Goal: Find specific page/section: Find specific page/section

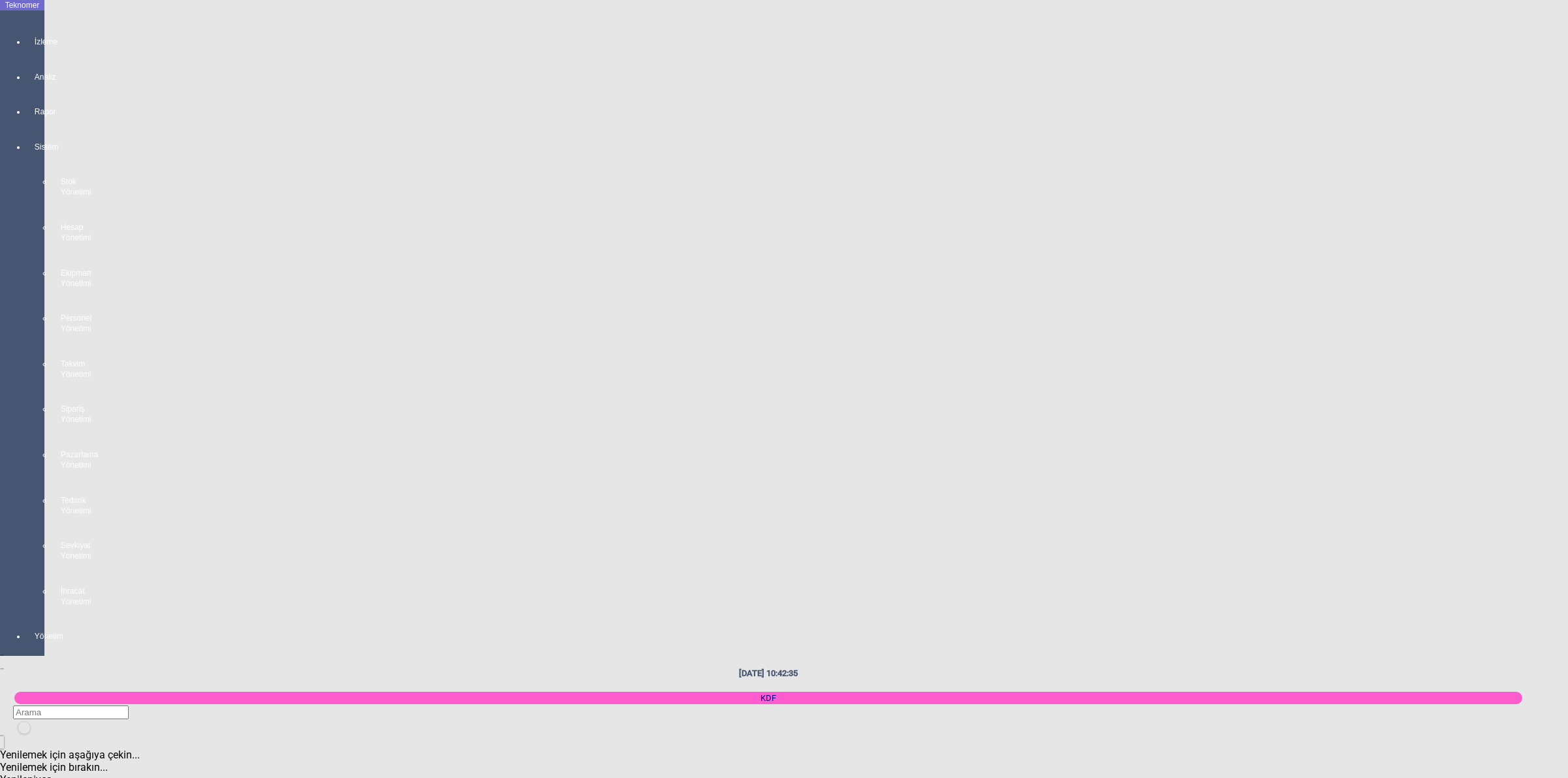
scroll to position [572, 0]
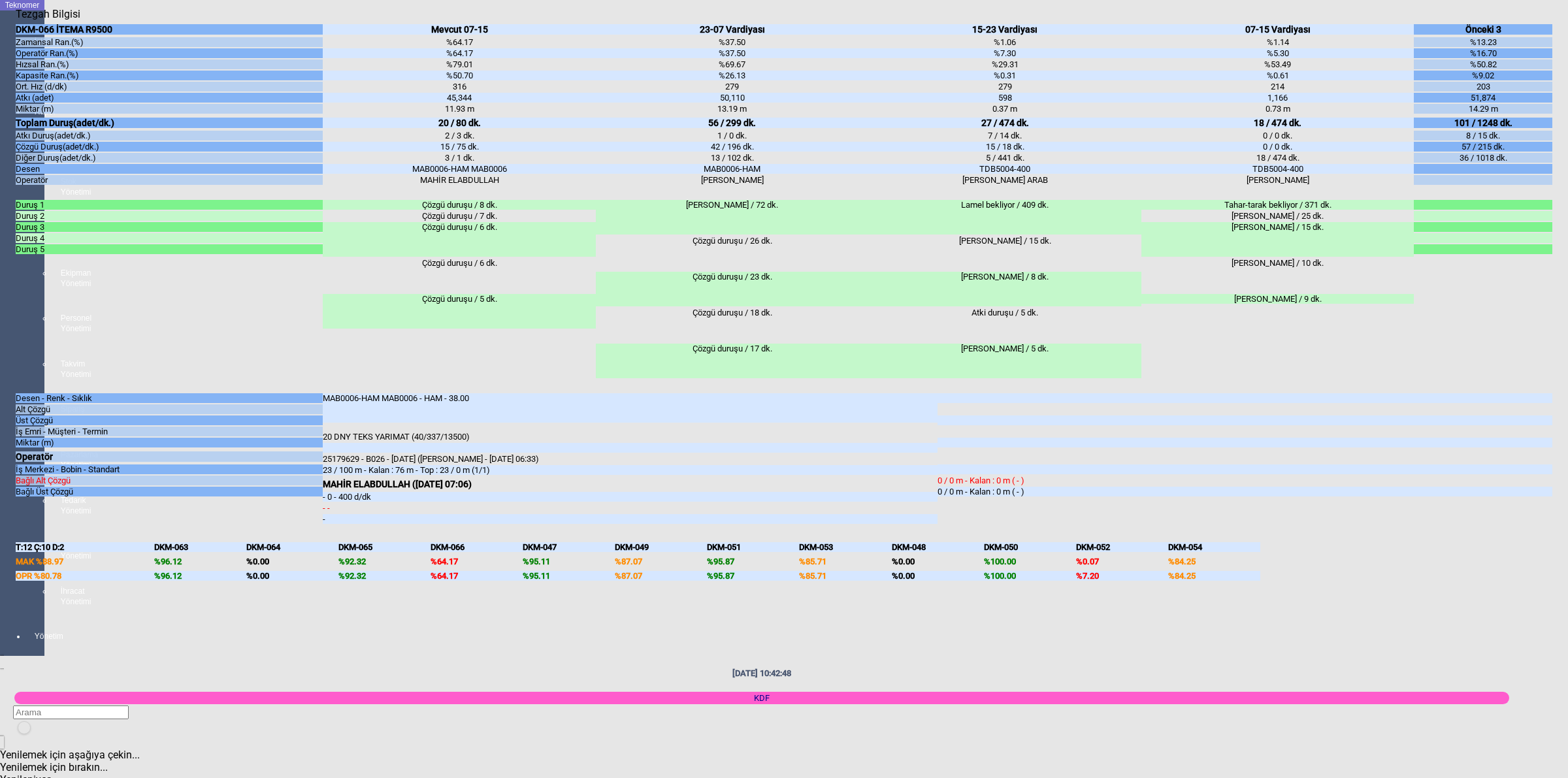
click at [1566, 335] on body "Teknomer İzleme Analiz Rapor Sistem Stok Yönetimi Hesap Yönetimi Ekipman Yöneti…" at bounding box center [784, 389] width 1568 height 778
click at [1566, 330] on body "Teknomer İzleme Analiz Rapor Sistem Stok Yönetimi Hesap Yönetimi Ekipman Yöneti…" at bounding box center [784, 389] width 1568 height 778
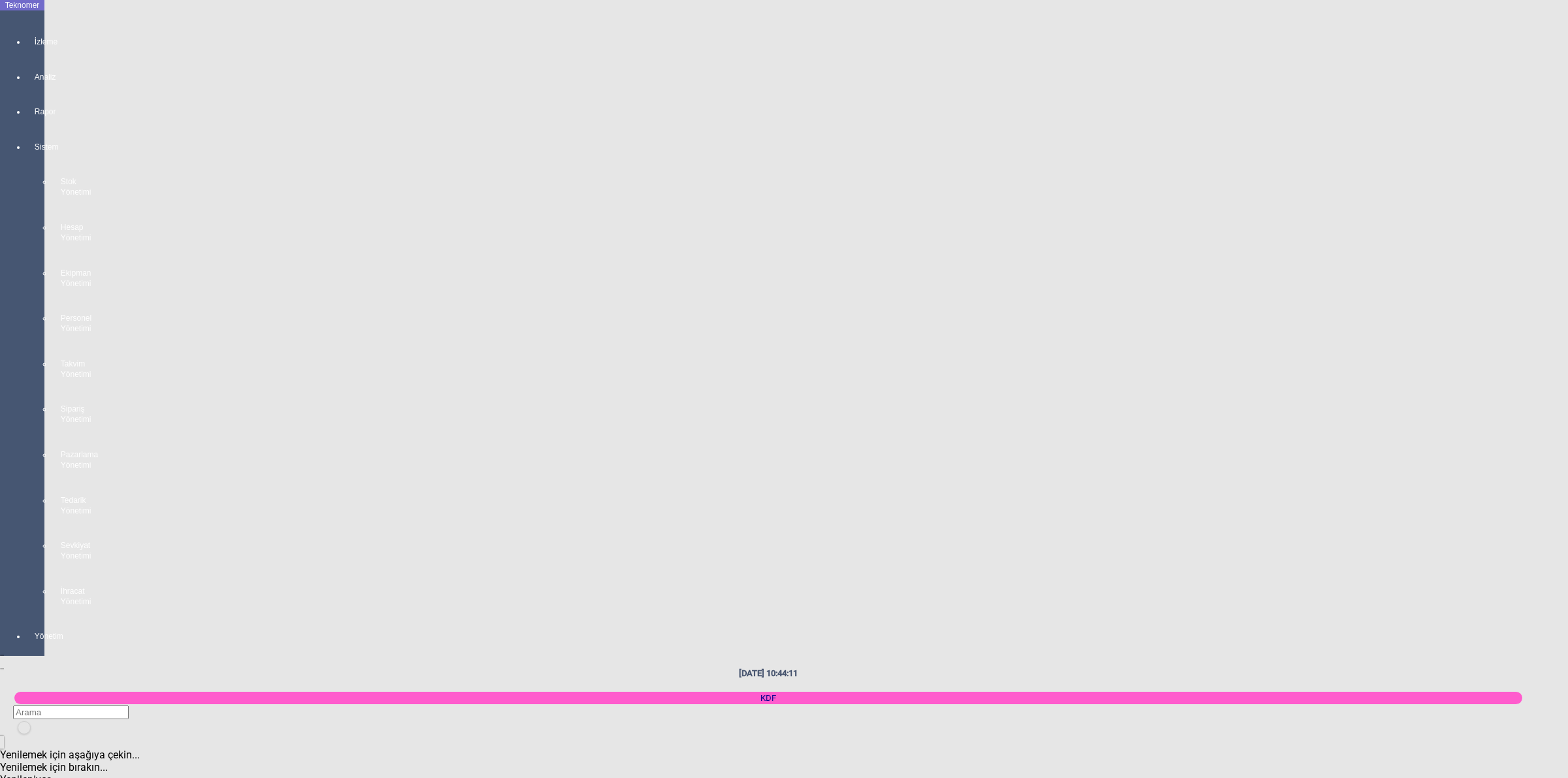
scroll to position [1144, 0]
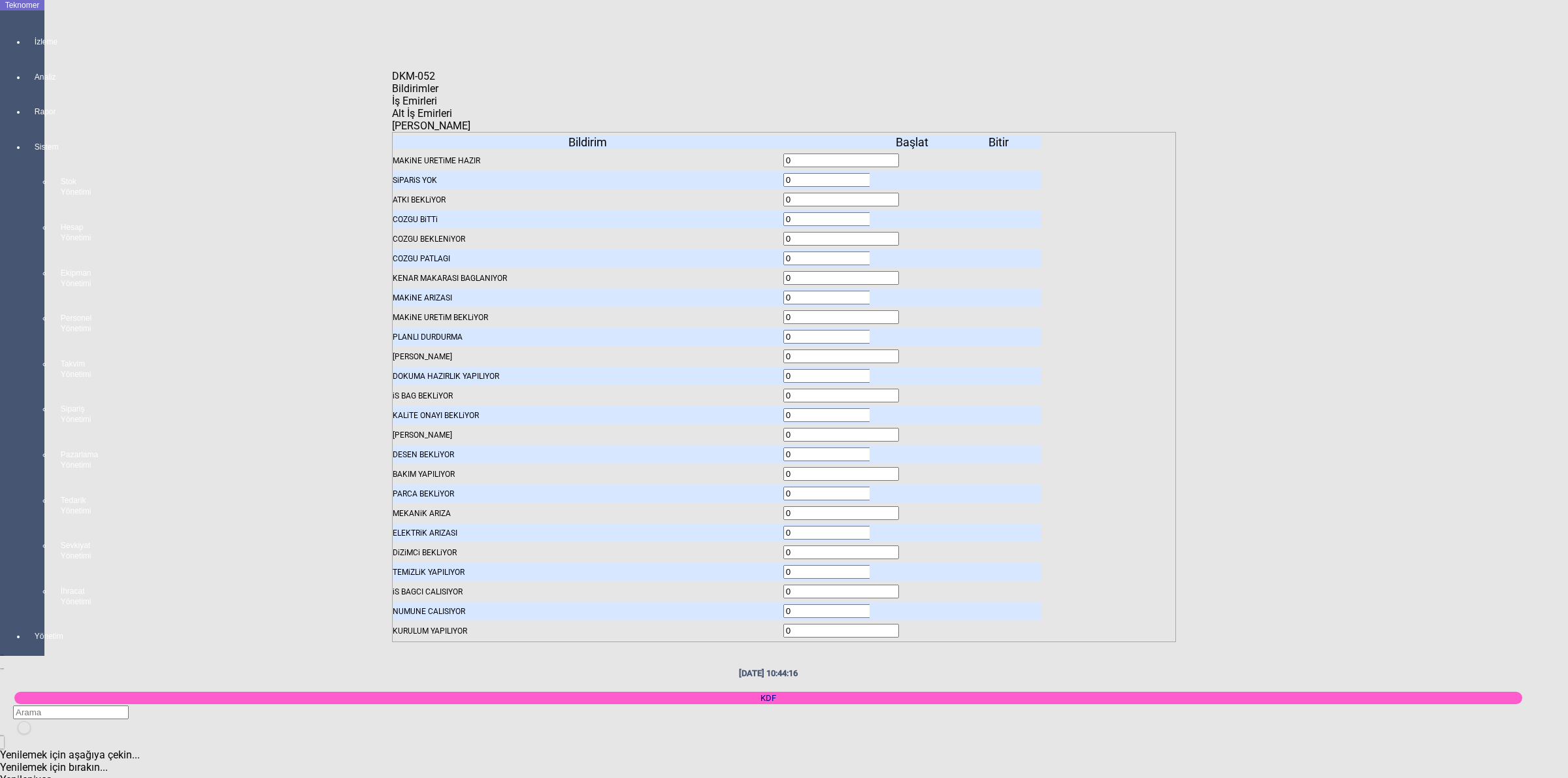
click at [913, 175] on icon at bounding box center [913, 180] width 0 height 9
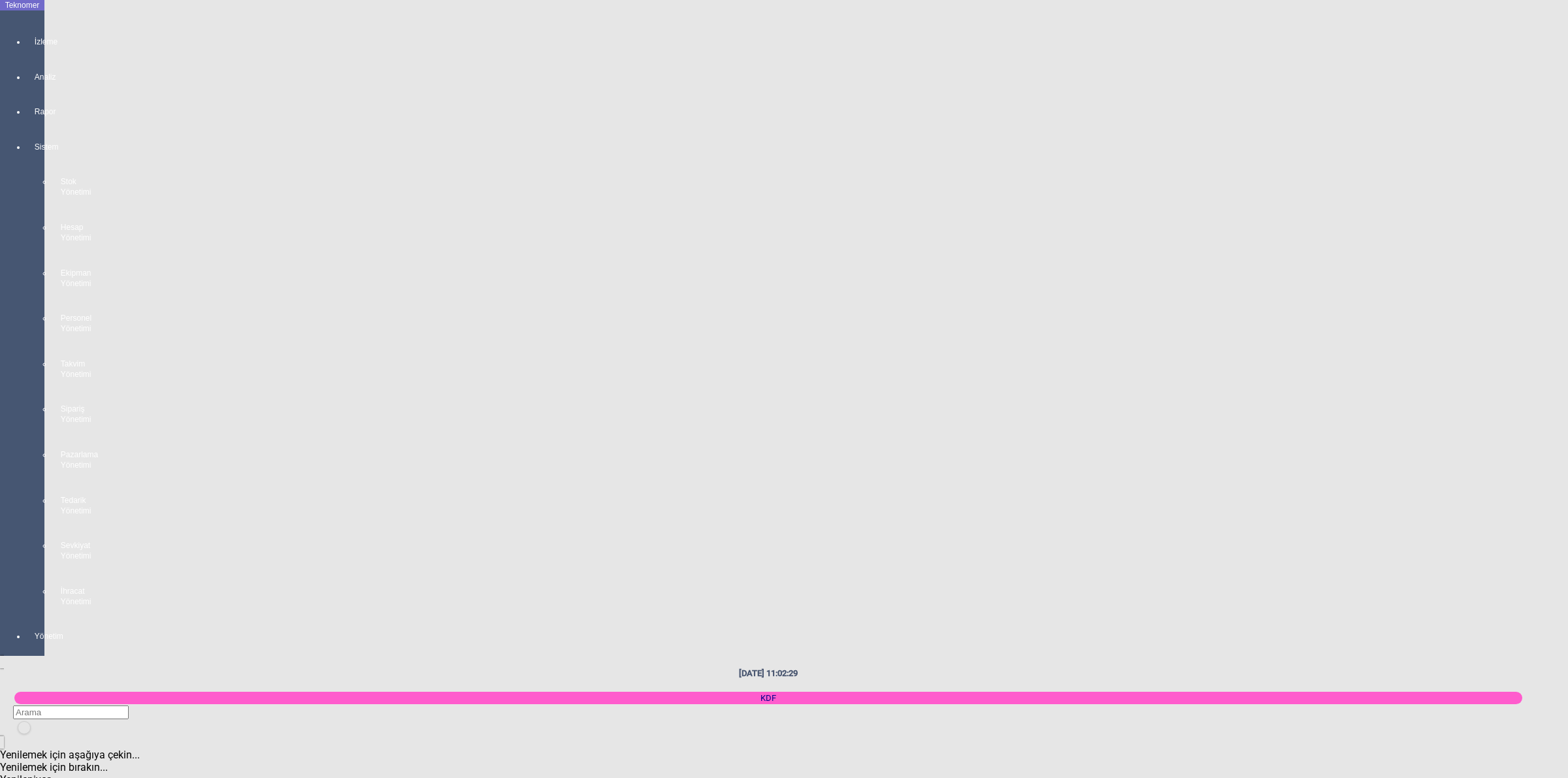
scroll to position [572, 0]
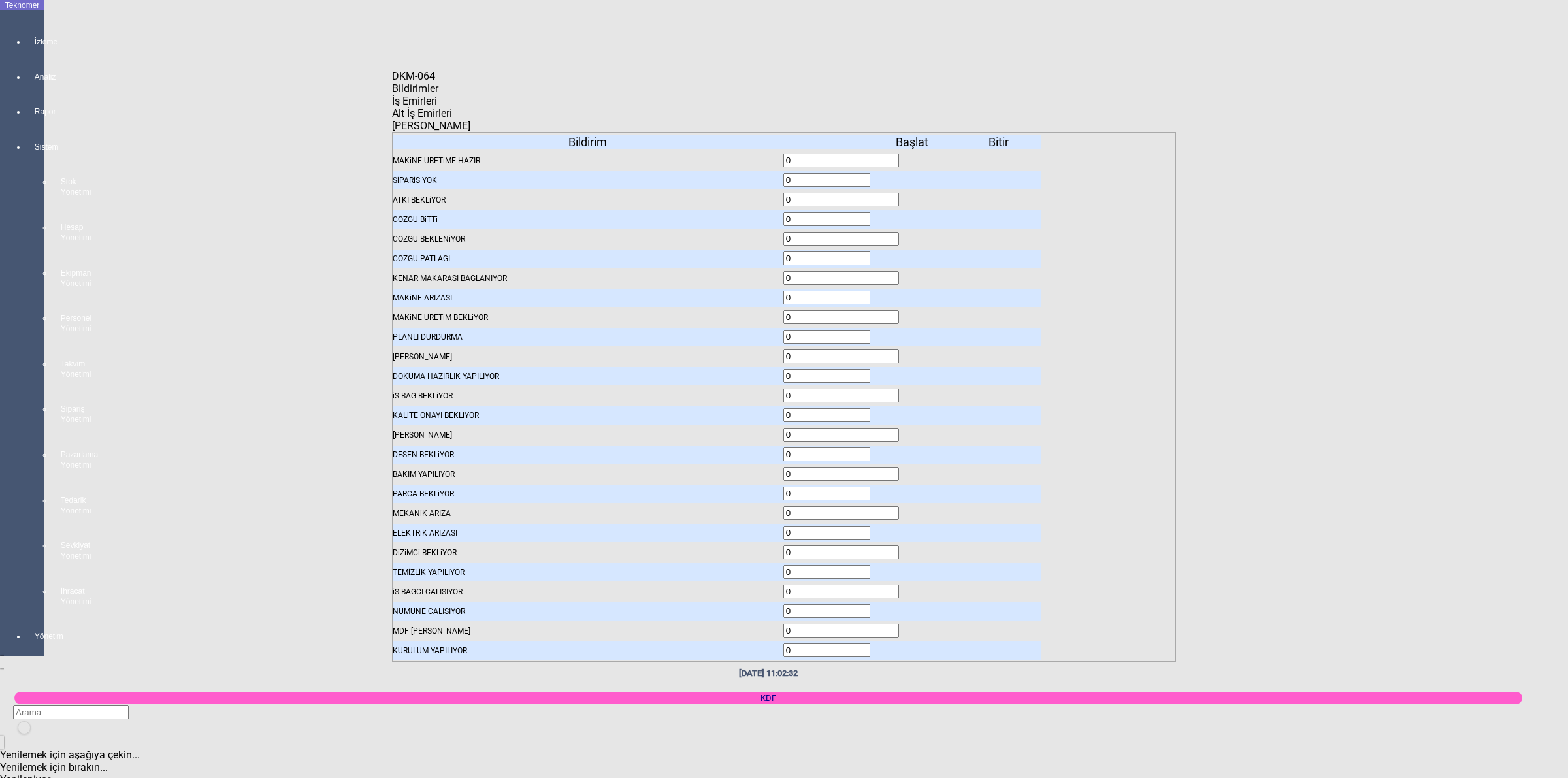
click at [437, 108] on span "İş Emirleri" at bounding box center [415, 100] width 45 height 12
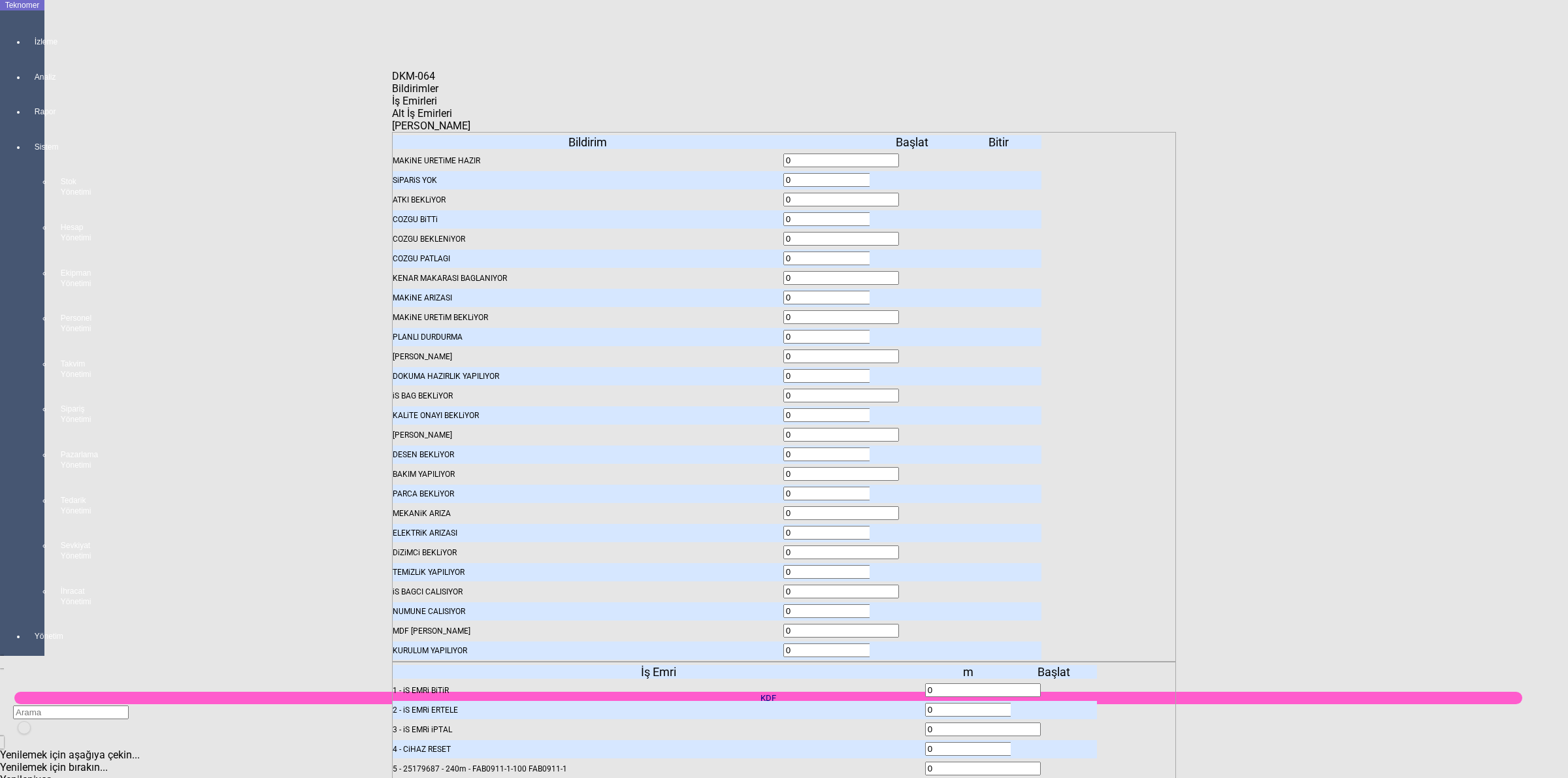
click at [1469, 425] on body "Teknomer İzleme Analiz Rapor Sistem Stok Yönetimi Hesap Yönetimi Ekipman Yöneti…" at bounding box center [784, 389] width 1568 height 778
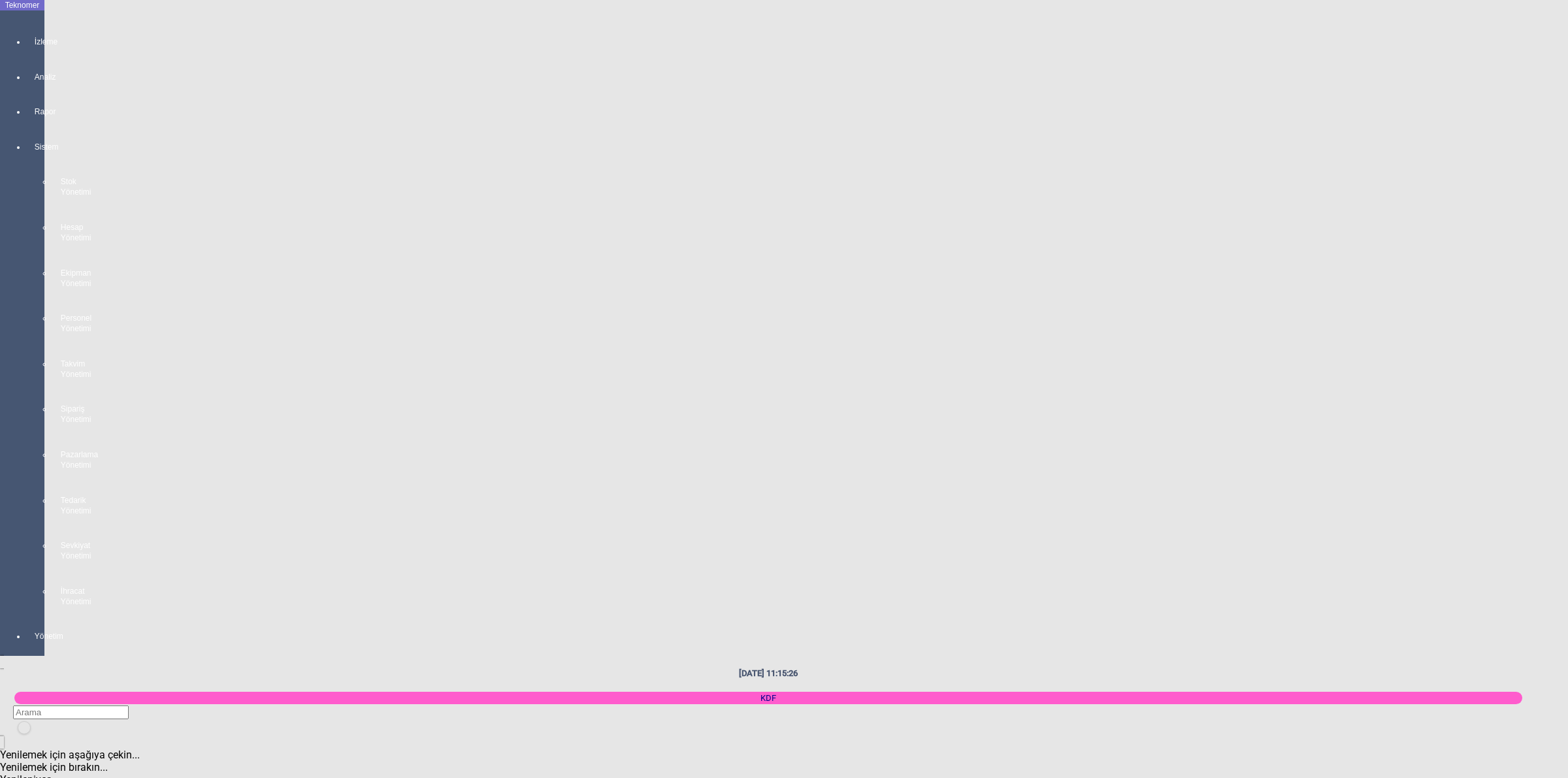
scroll to position [1960, 0]
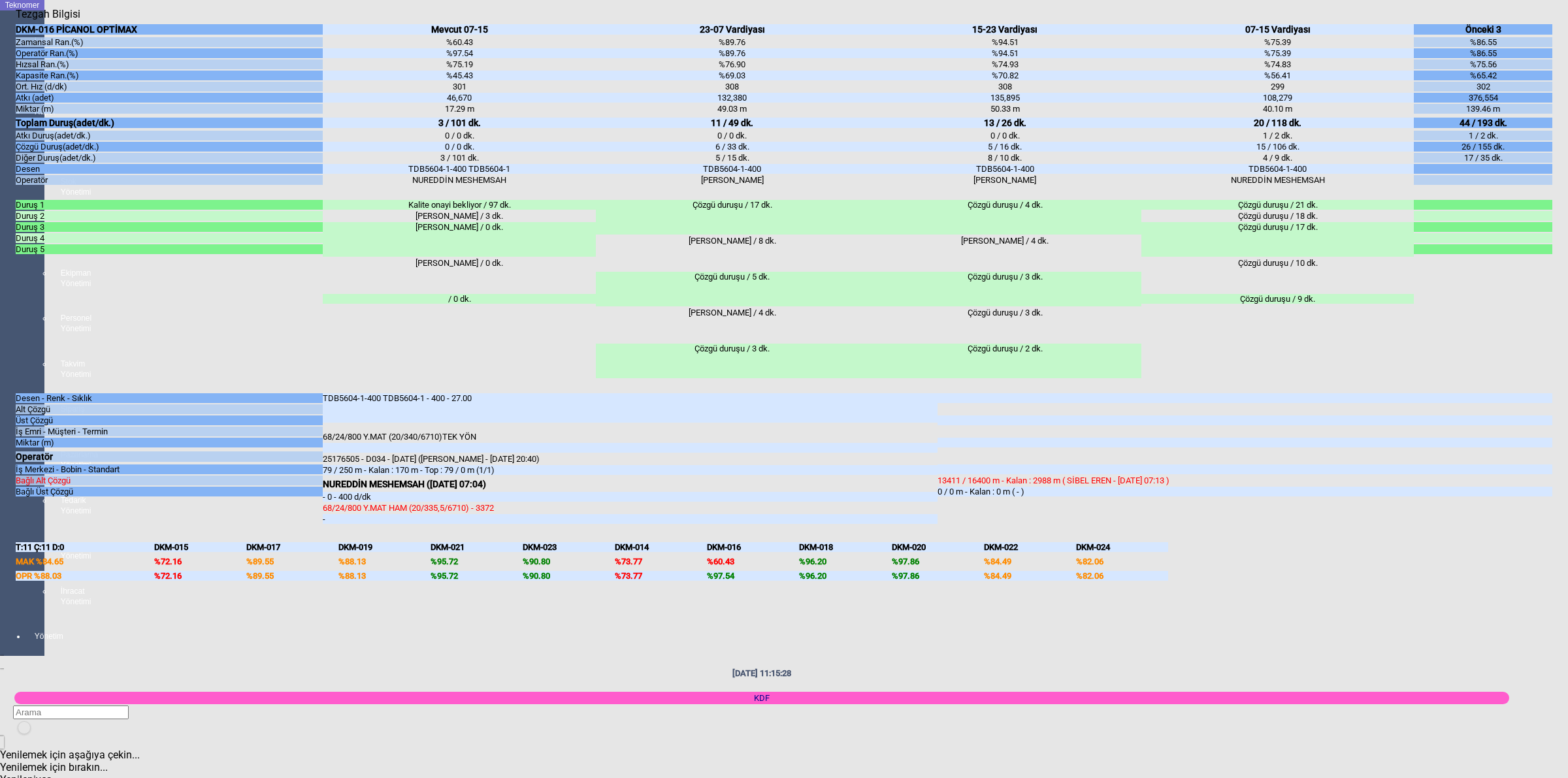
click at [1566, 464] on body "Teknomer İzleme Analiz Rapor Sistem Stok Yönetimi Hesap Yönetimi Ekipman Yöneti…" at bounding box center [784, 389] width 1568 height 778
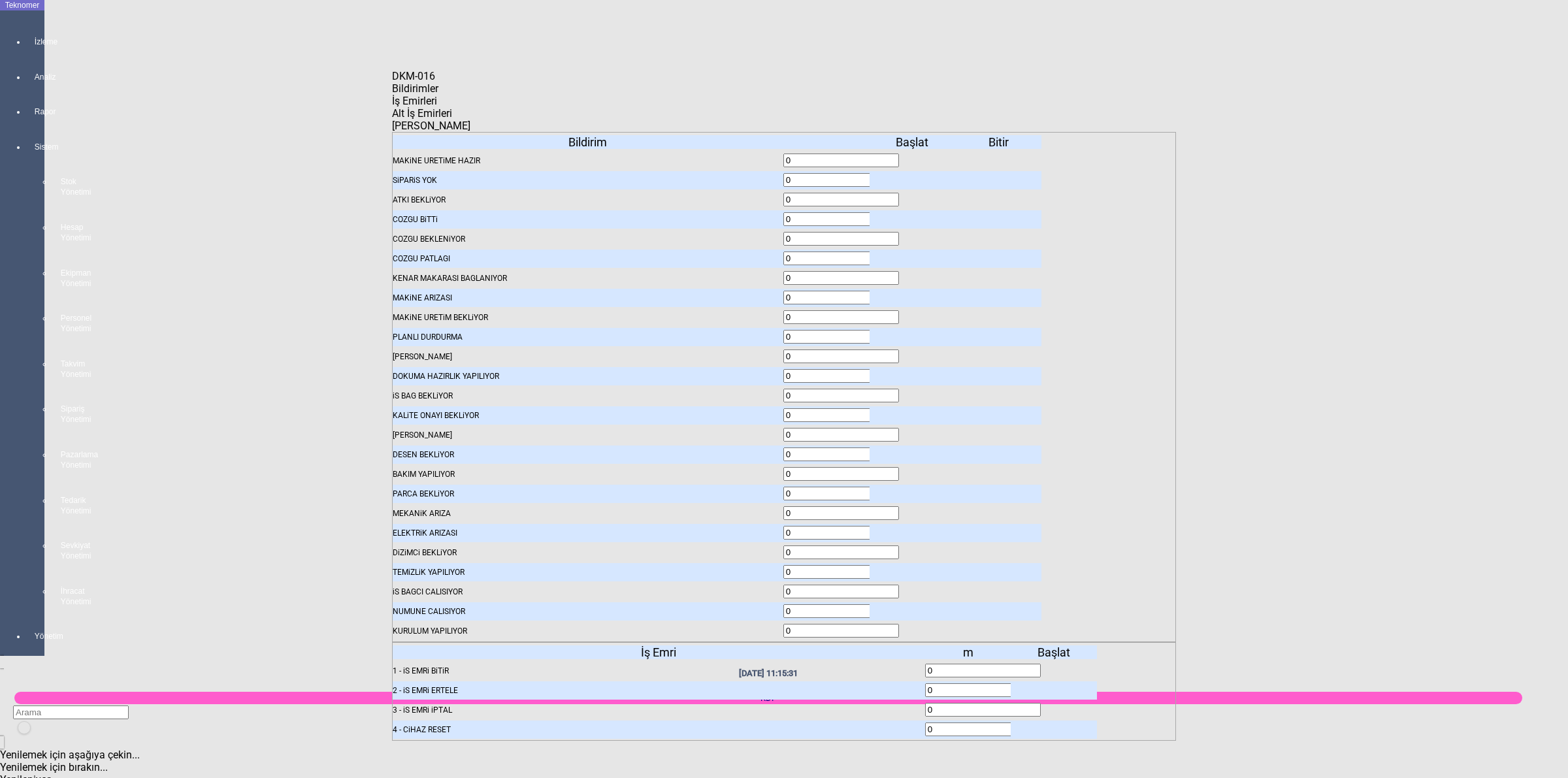
click at [1366, 353] on body "Teknomer İzleme Analiz Rapor Sistem Stok Yönetimi Hesap Yönetimi Ekipman Yöneti…" at bounding box center [784, 389] width 1568 height 778
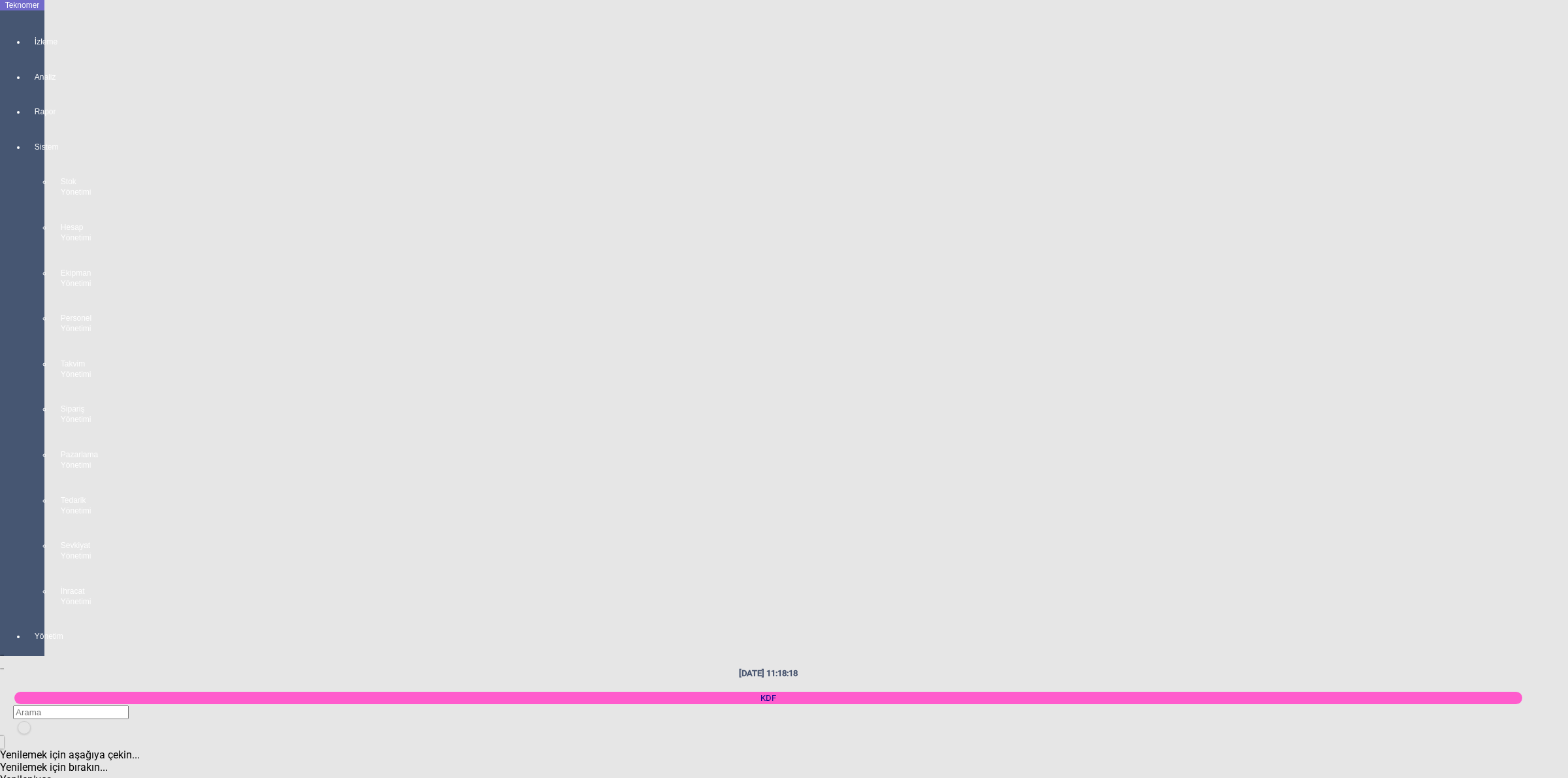
scroll to position [980, 0]
click at [1566, 219] on body "Teknomer İzleme Analiz Rapor Sistem Stok Yönetimi Hesap Yönetimi Ekipman Yöneti…" at bounding box center [784, 389] width 1568 height 778
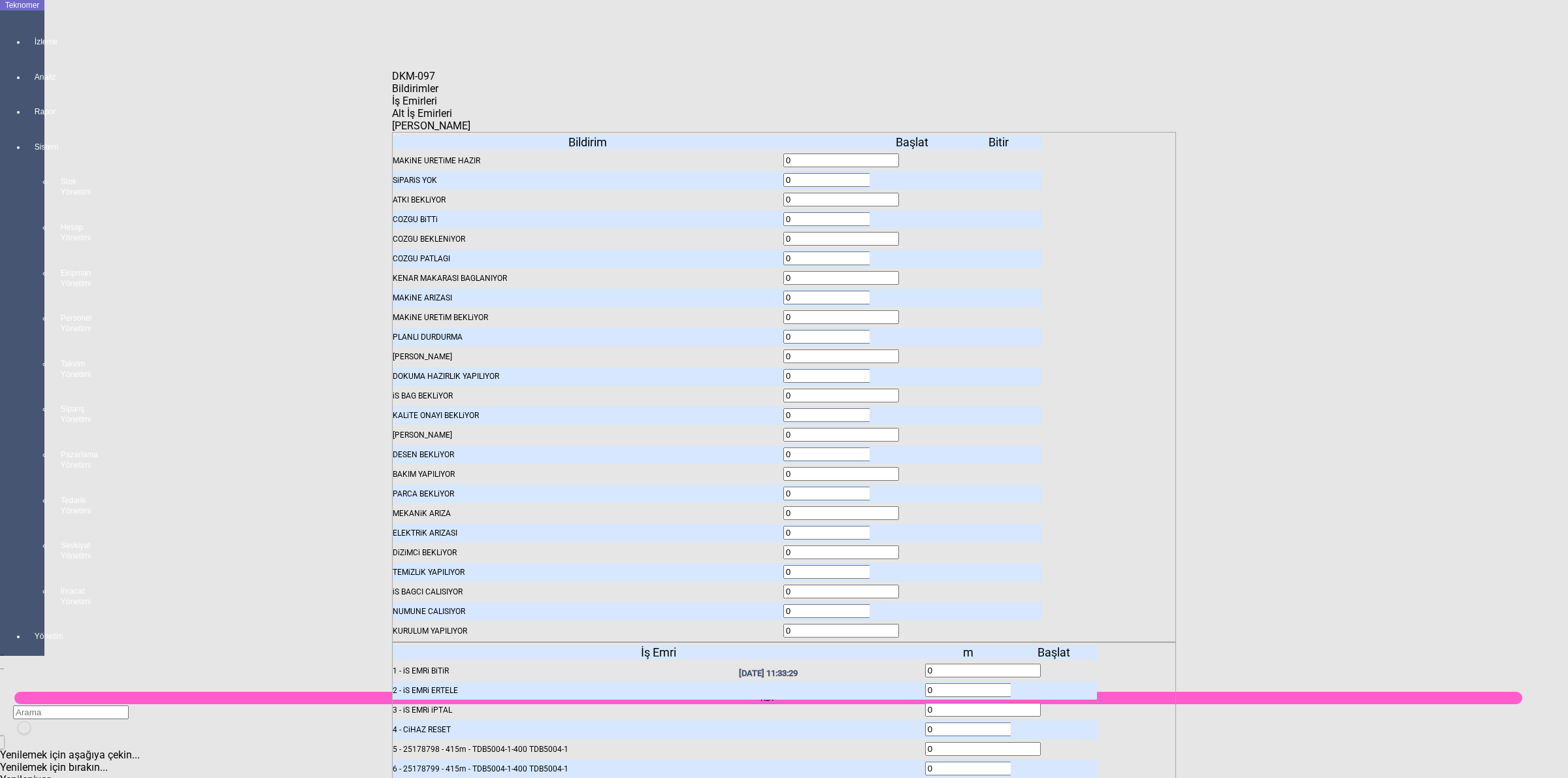
click at [1055, 745] on icon at bounding box center [1055, 749] width 0 height 9
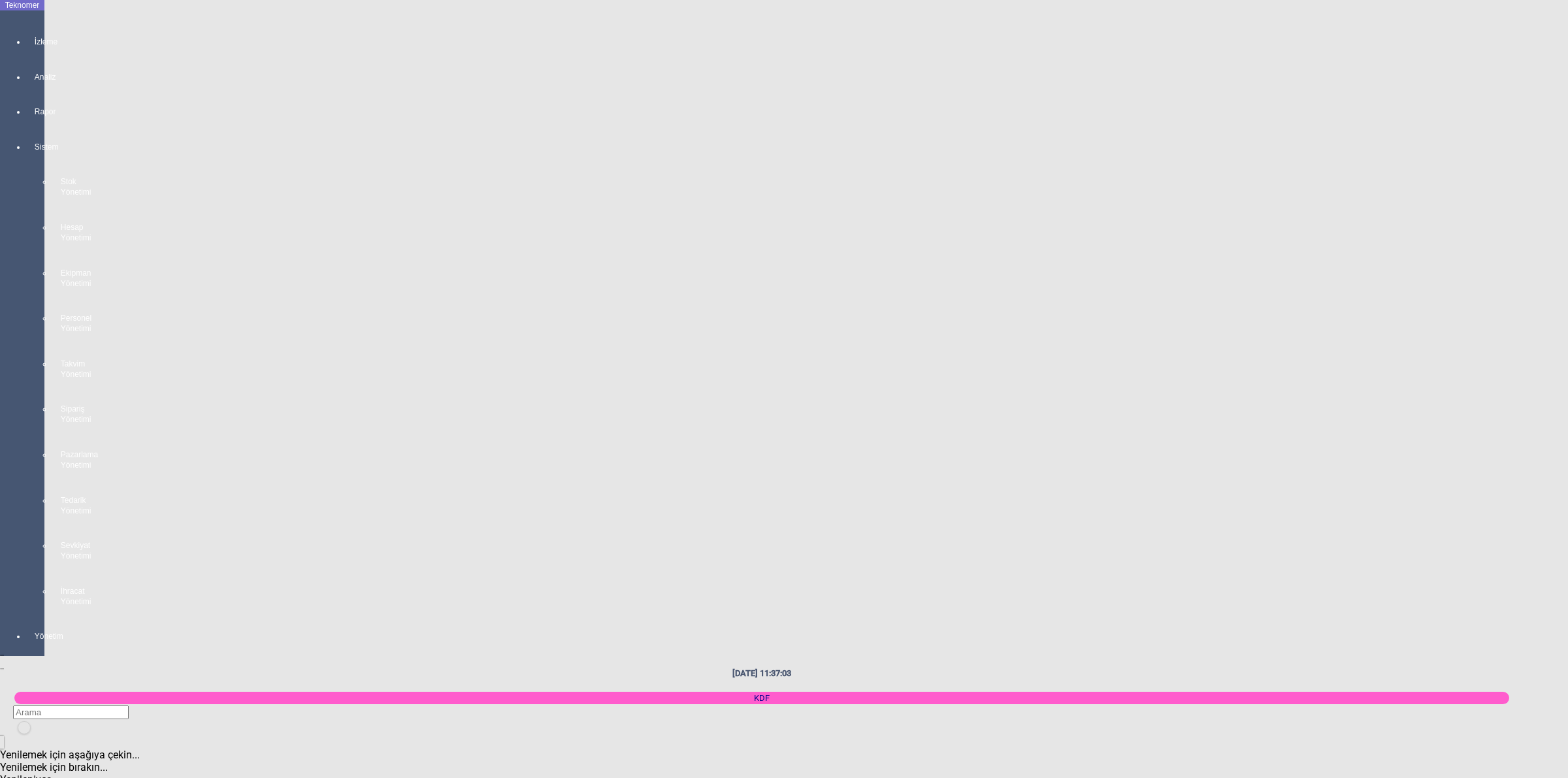
click at [1566, 362] on body "Teknomer İzleme Analiz Rapor Sistem Stok Yönetimi Hesap Yönetimi Ekipman Yöneti…" at bounding box center [784, 389] width 1568 height 778
